Goal: Task Accomplishment & Management: Manage account settings

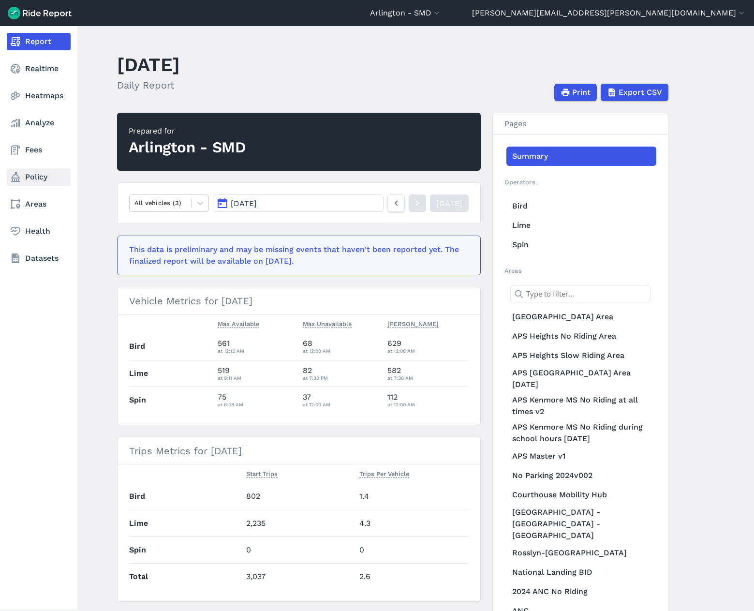
click at [42, 178] on link "Policy" at bounding box center [39, 176] width 64 height 17
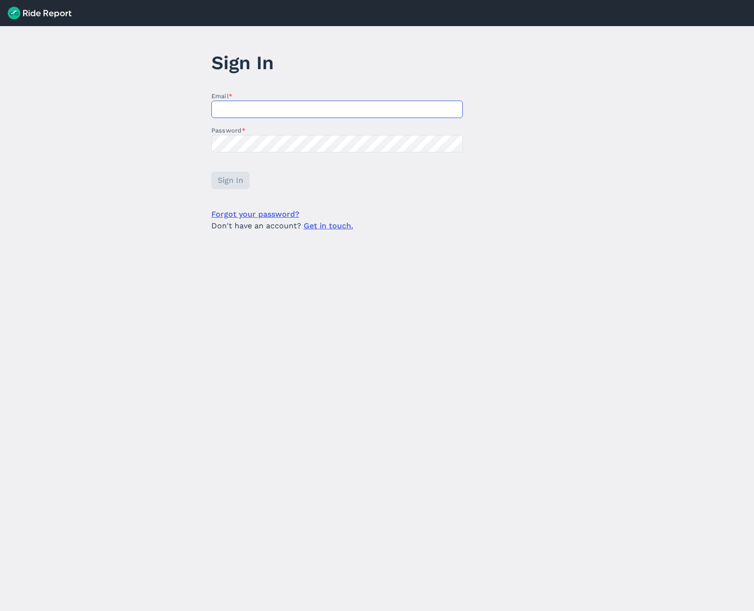
type input "[PERSON_NAME][EMAIL_ADDRESS][PERSON_NAME][DOMAIN_NAME]"
click at [223, 172] on form "Email * [PERSON_NAME][EMAIL_ADDRESS][PERSON_NAME][DOMAIN_NAME] Password * Sign …" at bounding box center [337, 161] width 252 height 140
click at [226, 177] on span "Sign In" at bounding box center [230, 181] width 26 height 12
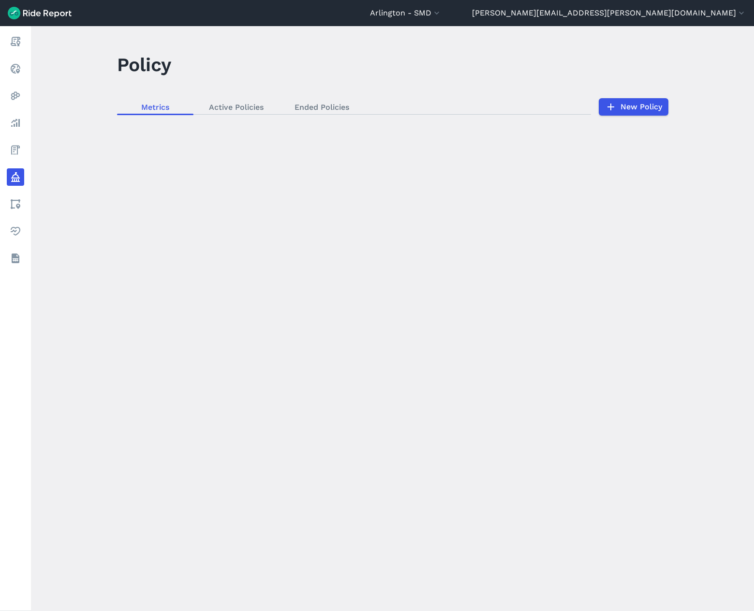
click at [255, 105] on div "loading" at bounding box center [392, 318] width 723 height 585
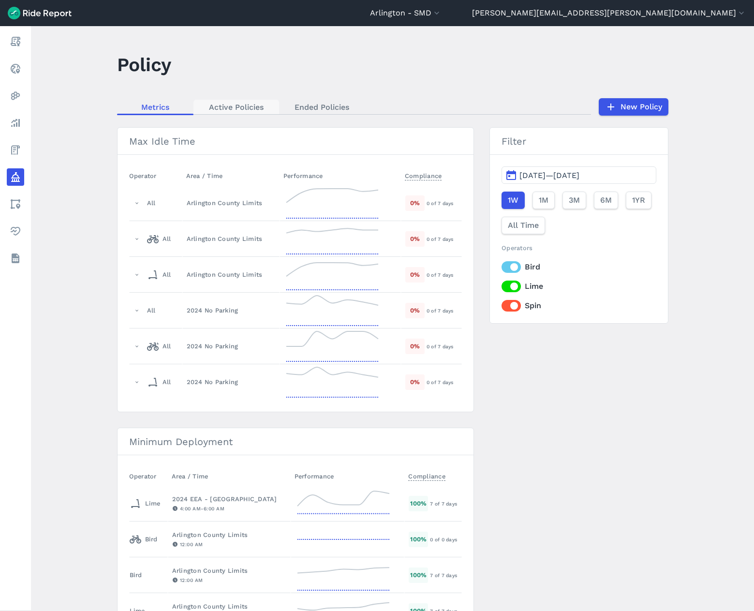
click at [241, 106] on link "Active Policies" at bounding box center [237, 107] width 86 height 15
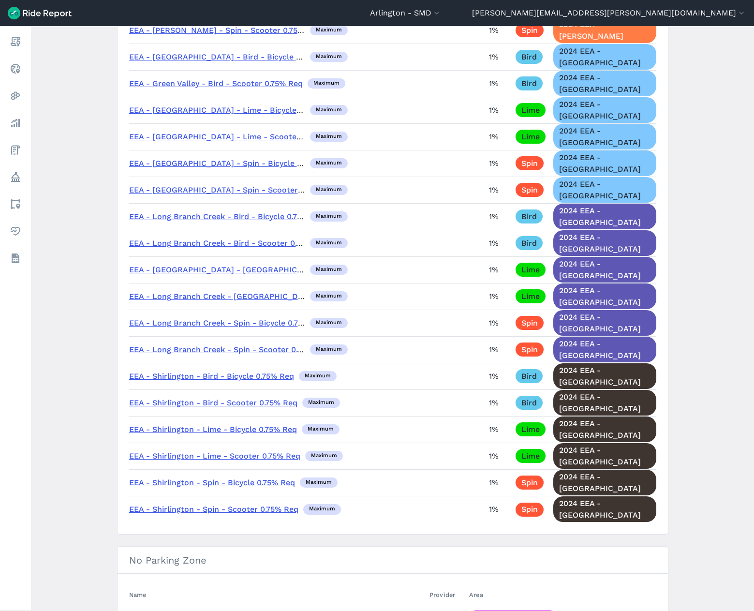
scroll to position [2178, 0]
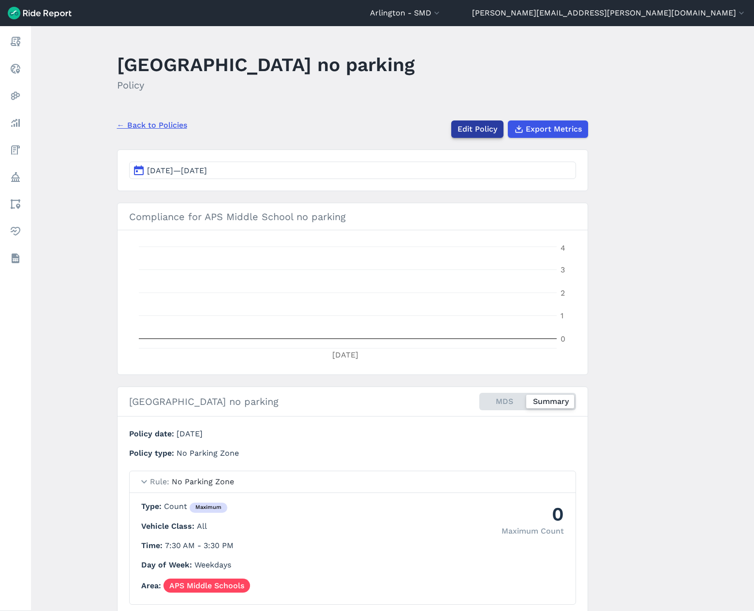
click at [487, 131] on link "Edit Policy" at bounding box center [477, 128] width 52 height 17
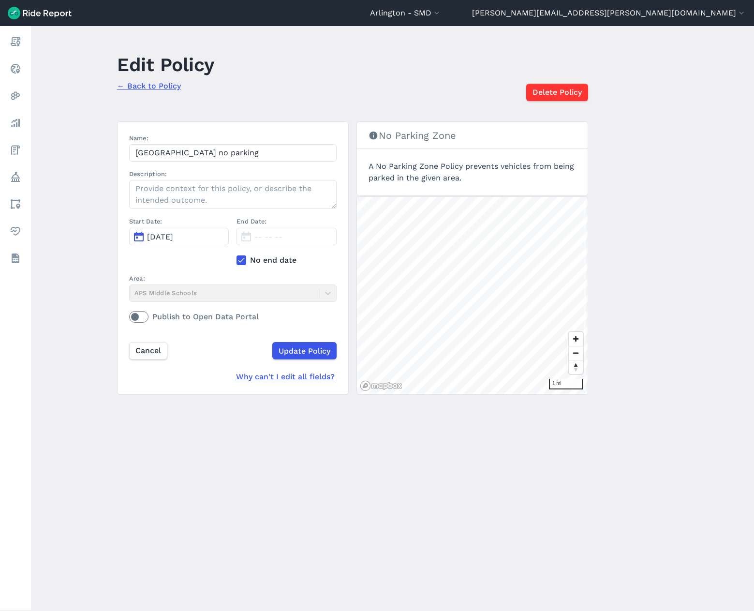
click at [167, 88] on link "← Back to Policy" at bounding box center [149, 85] width 64 height 9
